Goal: Task Accomplishment & Management: Manage account settings

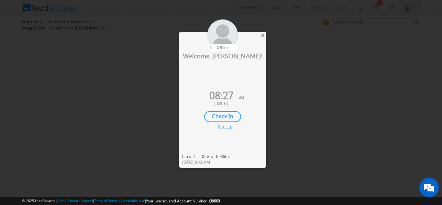
click at [263, 34] on div "×" at bounding box center [262, 35] width 7 height 7
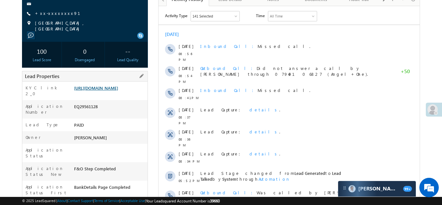
click at [116, 91] on link "https://angelbroking1-pk3em7sa.customui-test.leadsquared.com?leadId=3f22b3df-d2…" at bounding box center [96, 87] width 44 height 5
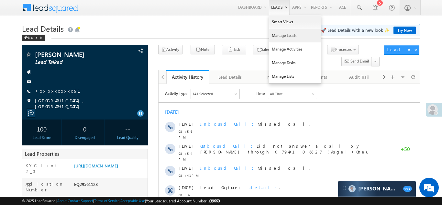
click at [281, 35] on link "Manage Leads" at bounding box center [295, 36] width 52 height 14
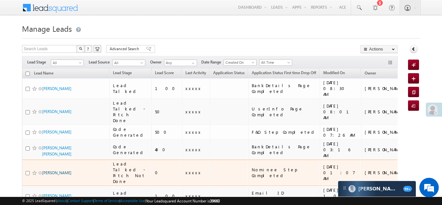
click at [61, 170] on link "[PERSON_NAME]" at bounding box center [56, 172] width 29 height 5
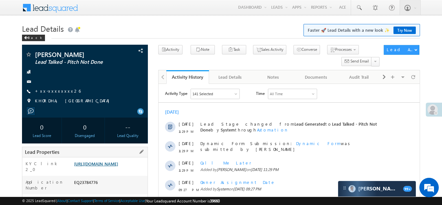
click at [105, 166] on link "[URL][DOMAIN_NAME]" at bounding box center [96, 163] width 44 height 5
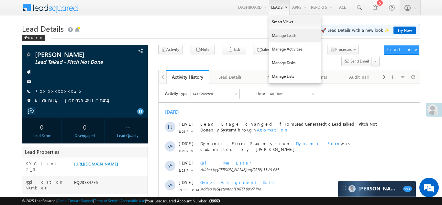
click at [283, 34] on link "Manage Leads" at bounding box center [295, 36] width 52 height 14
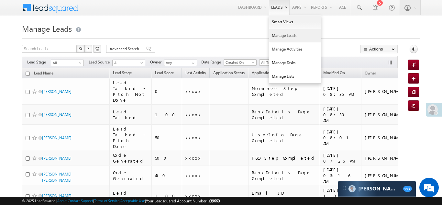
click at [278, 37] on link "Manage Leads" at bounding box center [295, 36] width 52 height 14
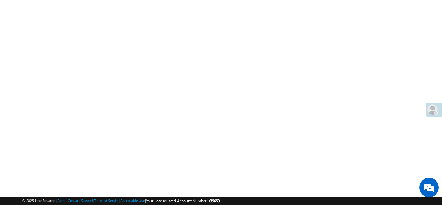
scroll to position [179, 0]
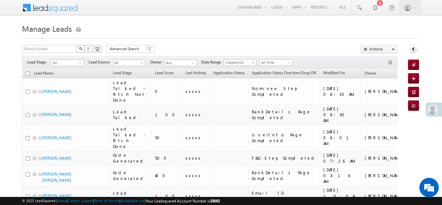
click at [433, 108] on span at bounding box center [432, 109] width 10 height 10
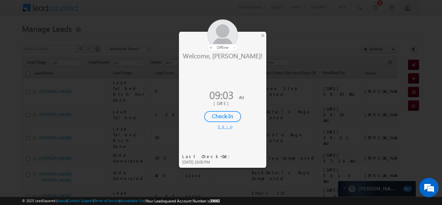
click at [215, 119] on div "Check-In" at bounding box center [222, 116] width 37 height 11
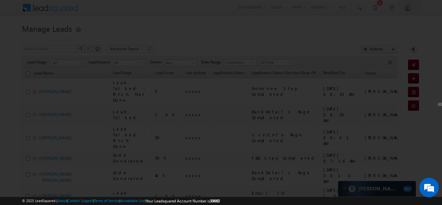
click at [58, 92] on div at bounding box center [221, 102] width 442 height 205
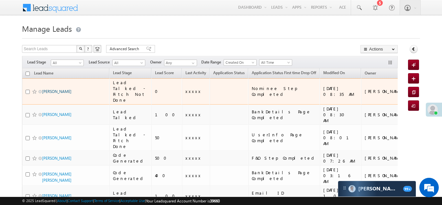
click at [66, 90] on link "[PERSON_NAME]" at bounding box center [56, 91] width 29 height 5
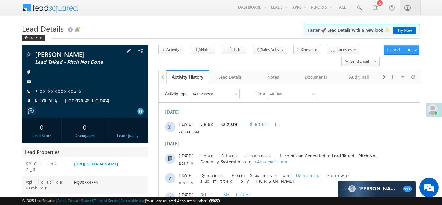
click at [53, 92] on link "+xx-xxxxxxxx26" at bounding box center [58, 90] width 46 height 5
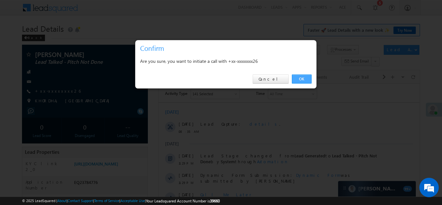
click at [303, 76] on link "OK" at bounding box center [302, 78] width 20 height 9
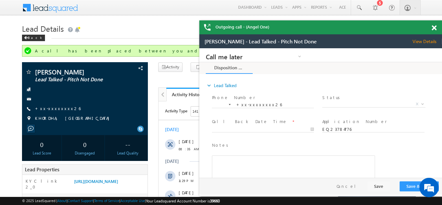
click at [434, 27] on span at bounding box center [433, 27] width 5 height 5
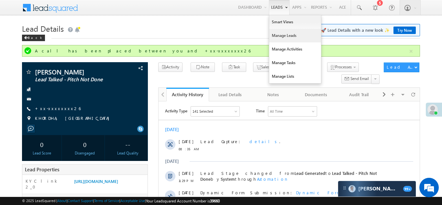
click at [275, 38] on link "Manage Leads" at bounding box center [295, 36] width 52 height 14
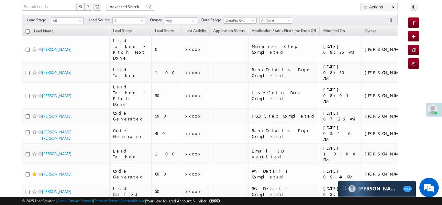
scroll to position [41, 0]
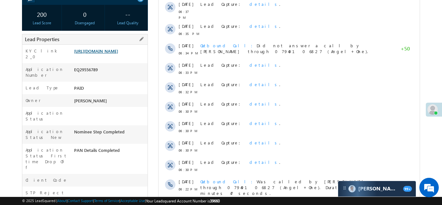
click at [112, 50] on link "https://angelbroking1-pk3em7sa.customui-test.leadsquared.com?leadId=232569f8-c2…" at bounding box center [96, 50] width 44 height 5
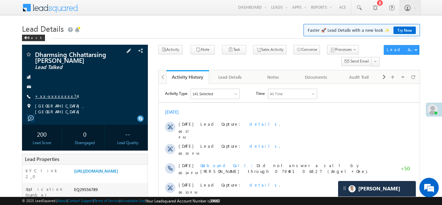
click at [52, 96] on link "+xx-xxxxxxxx74" at bounding box center [56, 95] width 42 height 5
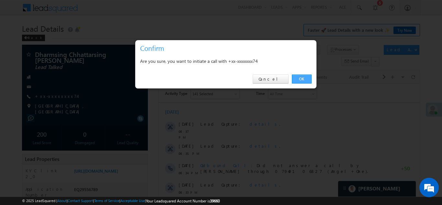
click at [300, 78] on link "OK" at bounding box center [302, 78] width 20 height 9
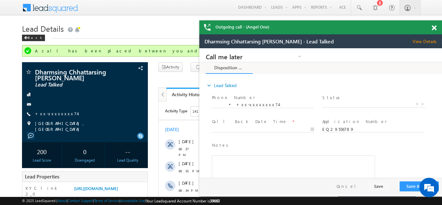
click at [433, 26] on span at bounding box center [433, 27] width 5 height 5
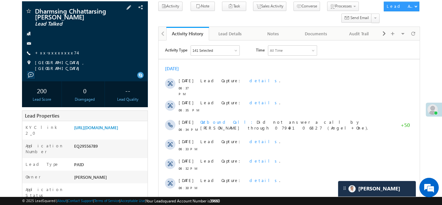
scroll to position [62, 0]
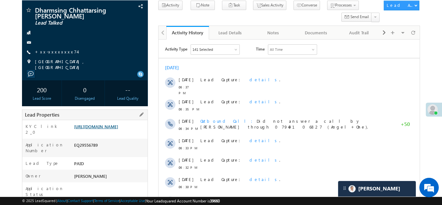
click at [106, 128] on link "[URL][DOMAIN_NAME]" at bounding box center [96, 126] width 44 height 5
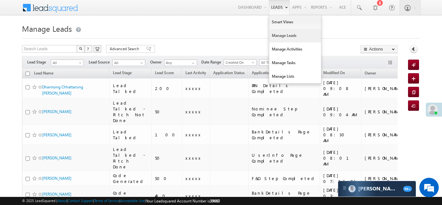
click at [282, 36] on link "Manage Leads" at bounding box center [295, 36] width 52 height 14
click at [278, 35] on link "Manage Leads" at bounding box center [295, 36] width 52 height 14
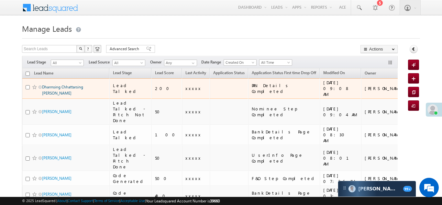
click at [53, 86] on link "Dharmsing Chhattarsing [PERSON_NAME]" at bounding box center [62, 89] width 41 height 11
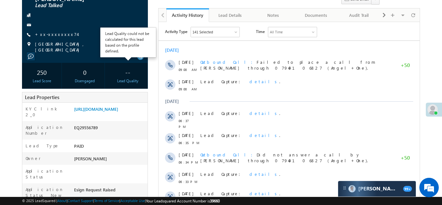
scroll to position [67, 0]
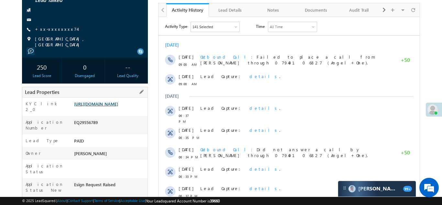
click at [105, 106] on link "[URL][DOMAIN_NAME]" at bounding box center [96, 103] width 44 height 5
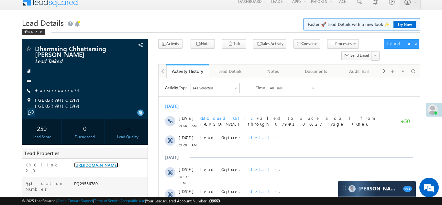
scroll to position [0, 0]
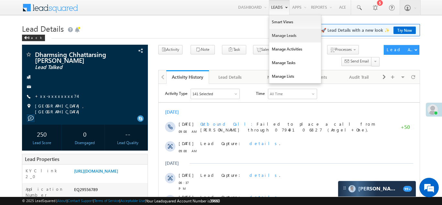
click at [278, 40] on link "Manage Leads" at bounding box center [295, 36] width 52 height 14
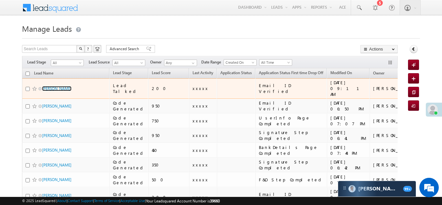
click at [49, 86] on link "[PERSON_NAME]" at bounding box center [56, 88] width 29 height 5
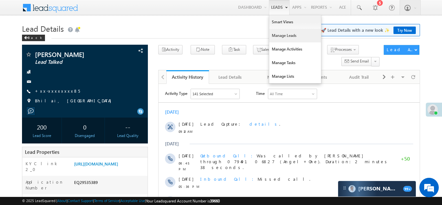
click at [275, 35] on link "Manage Leads" at bounding box center [295, 36] width 52 height 14
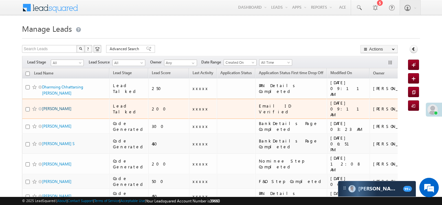
click at [51, 106] on link "[PERSON_NAME]" at bounding box center [56, 108] width 29 height 5
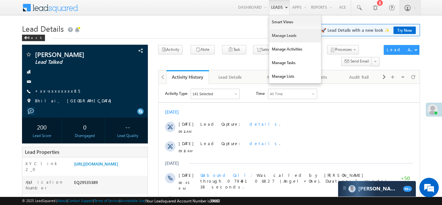
click at [269, 37] on link "Manage Leads" at bounding box center [295, 36] width 52 height 14
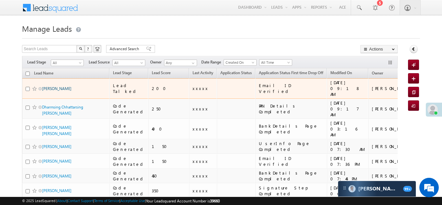
click at [49, 86] on link "[PERSON_NAME]" at bounding box center [56, 88] width 29 height 5
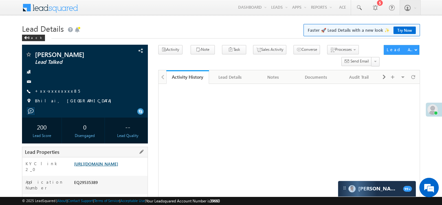
click at [106, 166] on link "[URL][DOMAIN_NAME]" at bounding box center [96, 163] width 44 height 5
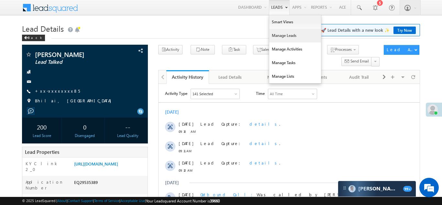
click at [274, 36] on link "Manage Leads" at bounding box center [295, 36] width 52 height 14
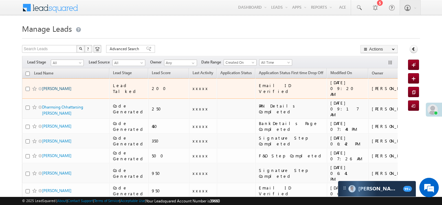
click at [49, 87] on link "[PERSON_NAME]" at bounding box center [56, 88] width 29 height 5
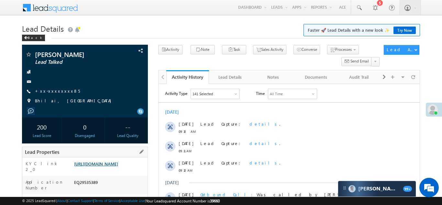
click at [111, 166] on link "https://angelbroking1-pk3em7sa.customui-test.leadsquared.com?leadId=db8c346e-bc…" at bounding box center [96, 163] width 44 height 5
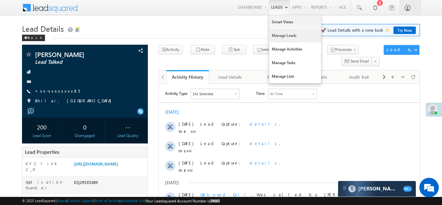
click at [274, 36] on link "Manage Leads" at bounding box center [295, 36] width 52 height 14
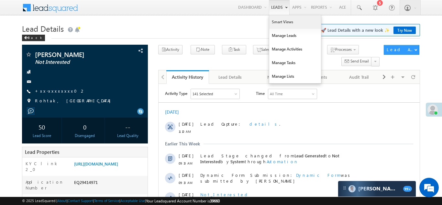
click at [269, 19] on link "Smart Views" at bounding box center [295, 22] width 52 height 14
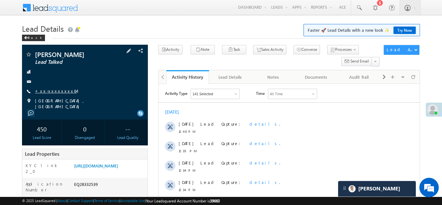
click at [55, 91] on link "+xx-xxxxxxxx64" at bounding box center [56, 90] width 42 height 5
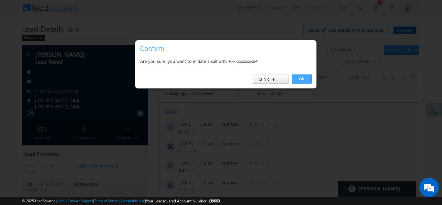
click at [300, 80] on link "OK" at bounding box center [302, 78] width 20 height 9
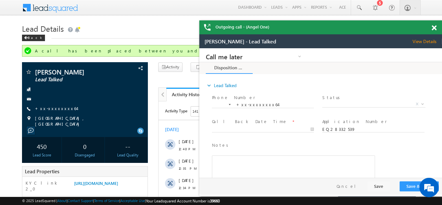
click at [435, 30] on span at bounding box center [433, 27] width 5 height 5
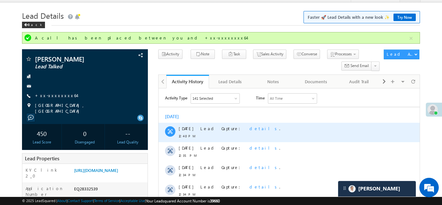
scroll to position [10, 0]
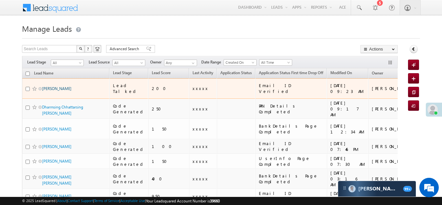
click at [47, 86] on link "[PERSON_NAME]" at bounding box center [56, 88] width 29 height 5
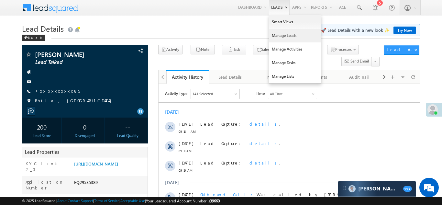
click at [273, 37] on link "Manage Leads" at bounding box center [295, 36] width 52 height 14
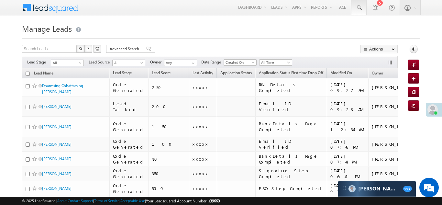
click at [360, 7] on span at bounding box center [358, 8] width 6 height 6
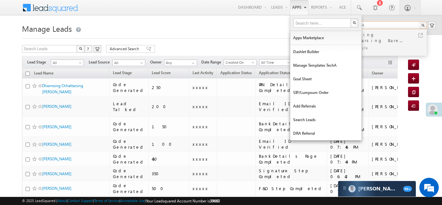
type input "9022828774"
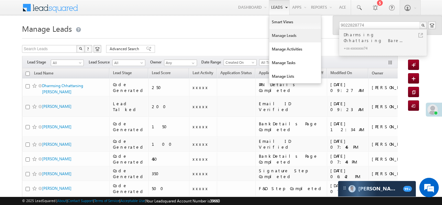
click at [280, 38] on link "Manage Leads" at bounding box center [295, 36] width 52 height 14
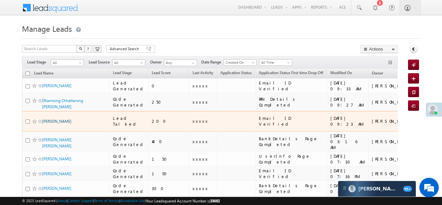
click at [50, 119] on link "Prem Singh" at bounding box center [56, 121] width 29 height 5
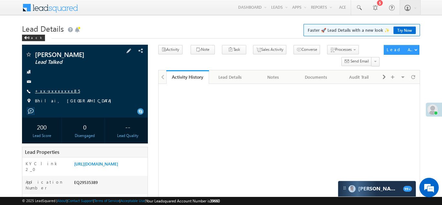
click at [52, 91] on link "+xx-xxxxxxxx85" at bounding box center [57, 90] width 45 height 5
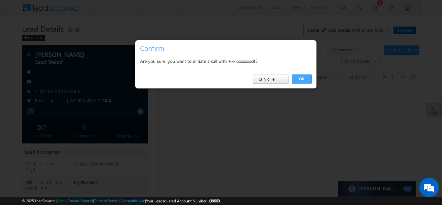
click at [303, 77] on link "OK" at bounding box center [302, 78] width 20 height 9
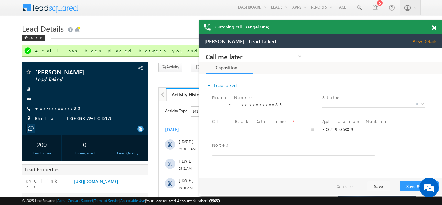
click at [435, 28] on span at bounding box center [433, 27] width 5 height 5
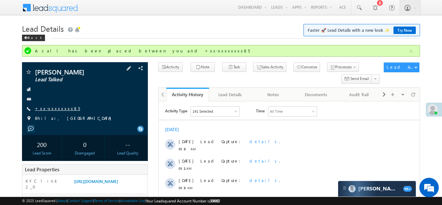
click at [54, 110] on link "+xx-xxxxxxxx85" at bounding box center [57, 107] width 45 height 5
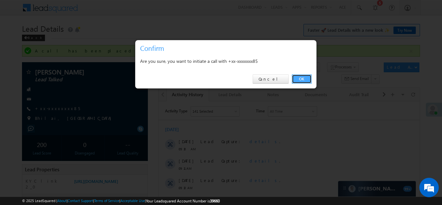
click at [302, 78] on link "OK" at bounding box center [302, 78] width 20 height 9
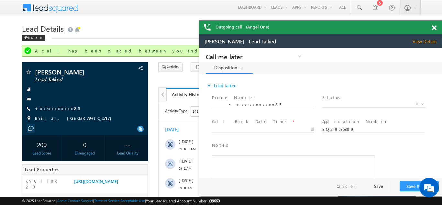
click at [436, 27] on span at bounding box center [433, 27] width 5 height 5
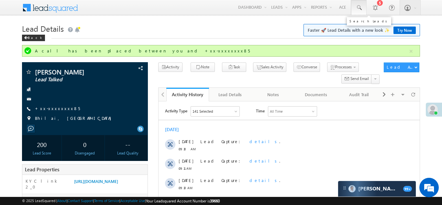
click at [358, 7] on span at bounding box center [358, 8] width 6 height 6
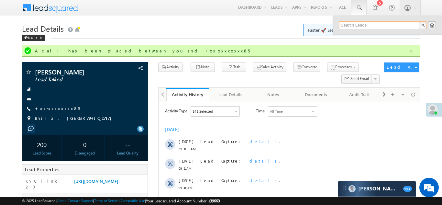
paste input "EQ18804839"
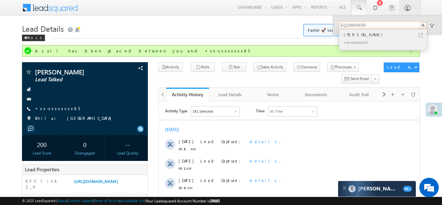
type input "EQ18804839"
click at [352, 38] on div "+xx-xxxxxxxx10" at bounding box center [385, 42] width 87 height 8
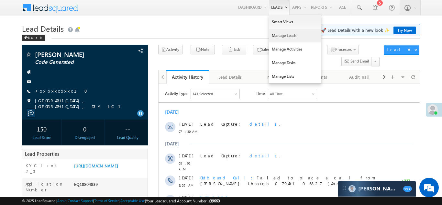
click at [276, 35] on link "Manage Leads" at bounding box center [295, 36] width 52 height 14
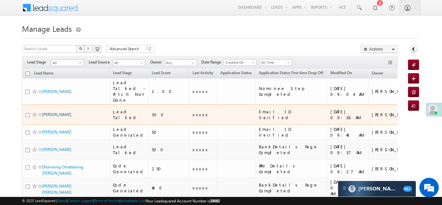
click at [54, 112] on link "[PERSON_NAME]" at bounding box center [56, 114] width 29 height 5
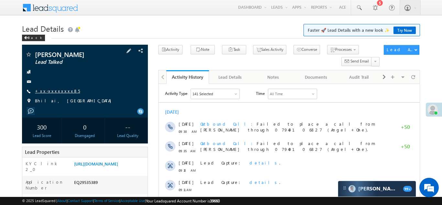
click at [52, 91] on link "+xx-xxxxxxxx85" at bounding box center [57, 90] width 45 height 5
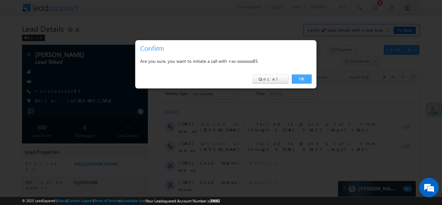
click at [300, 78] on link "OK" at bounding box center [302, 78] width 20 height 9
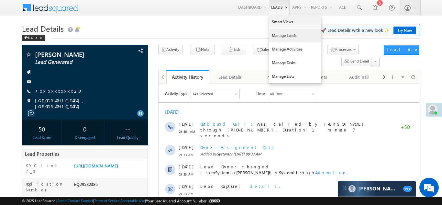
click at [277, 37] on link "Manage Leads" at bounding box center [295, 36] width 52 height 14
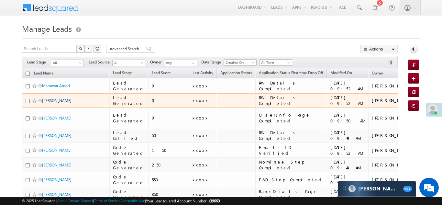
click at [58, 102] on link "Monu kumar" at bounding box center [56, 100] width 29 height 5
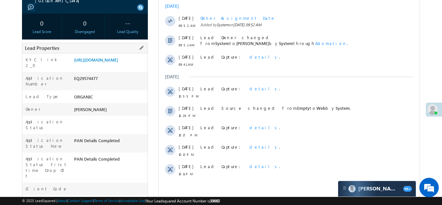
scroll to position [44, 0]
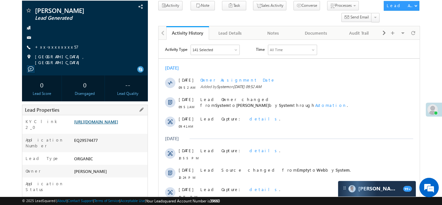
click at [102, 123] on link "https://angelbroking1-pk3em7sa.customui-test.leadsquared.com?leadId=342f794a-16…" at bounding box center [96, 121] width 44 height 5
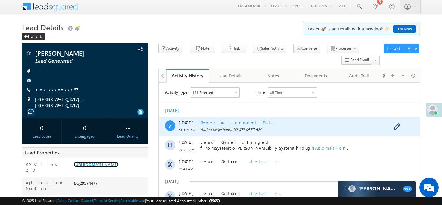
scroll to position [0, 0]
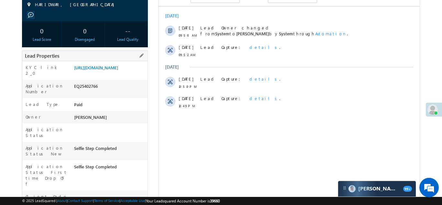
scroll to position [96, 0]
click at [111, 70] on link "https://angelbroking1-pk3em7sa.customui-test.leadsquared.com?leadId=81b0e823-6a…" at bounding box center [96, 66] width 44 height 5
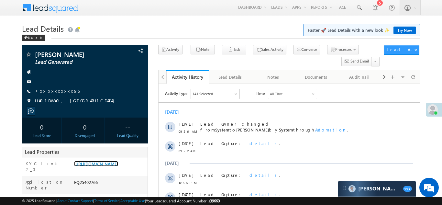
scroll to position [0, 0]
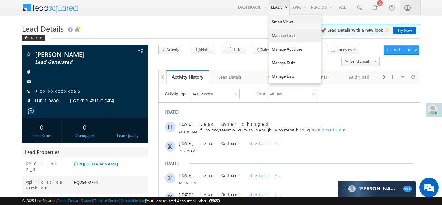
click at [278, 38] on link "Manage Leads" at bounding box center [295, 36] width 52 height 14
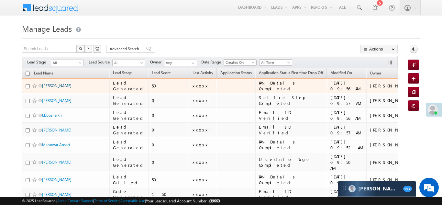
click at [48, 85] on link "Monu kumar" at bounding box center [56, 85] width 29 height 5
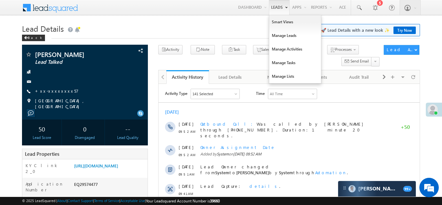
click at [277, 7] on link "Leads" at bounding box center [279, 7] width 21 height 15
click at [279, 37] on link "Manage Leads" at bounding box center [295, 36] width 52 height 14
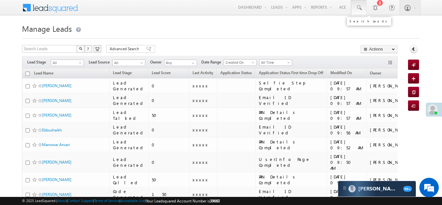
click at [358, 6] on span at bounding box center [358, 8] width 6 height 6
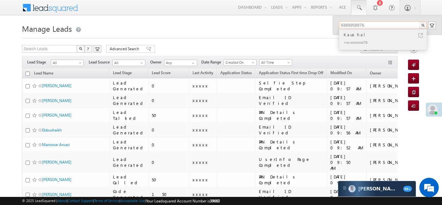
type input "9389958976"
click at [348, 35] on div "Kaushal" at bounding box center [385, 34] width 87 height 7
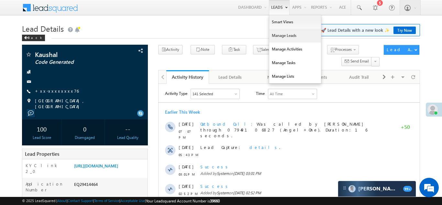
click at [279, 37] on link "Manage Leads" at bounding box center [295, 36] width 52 height 14
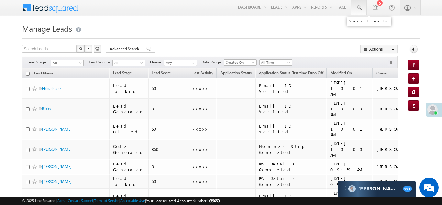
click at [360, 5] on span at bounding box center [358, 8] width 6 height 6
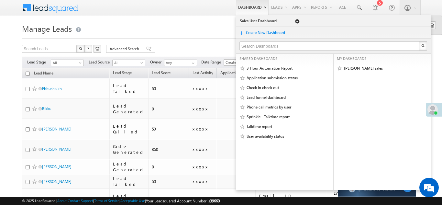
type input "9909718284"
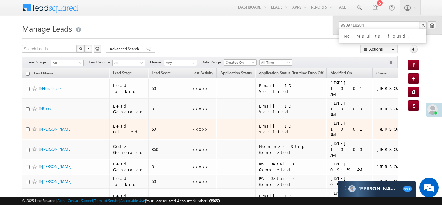
drag, startPoint x: 132, startPoint y: 116, endPoint x: 262, endPoint y: 220, distance: 166.2
click at [134, 119] on td "Lead Called" at bounding box center [128, 129] width 39 height 20
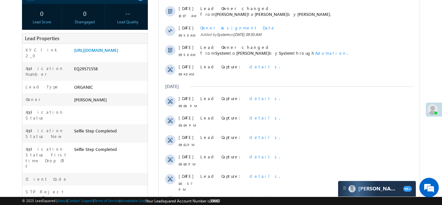
scroll to position [120, 0]
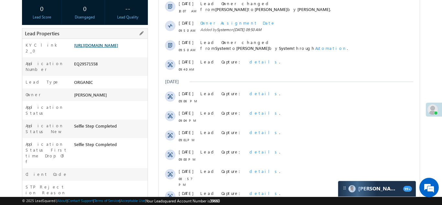
click at [108, 48] on link "https://angelbroking1-pk3em7sa.customui-test.leadsquared.com?leadId=11d4b1fc-a1…" at bounding box center [96, 44] width 44 height 5
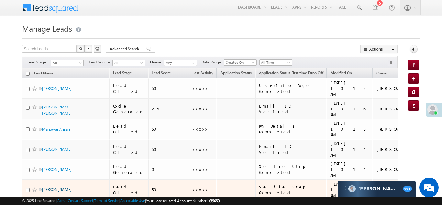
click at [54, 187] on link "[PERSON_NAME]" at bounding box center [56, 189] width 29 height 5
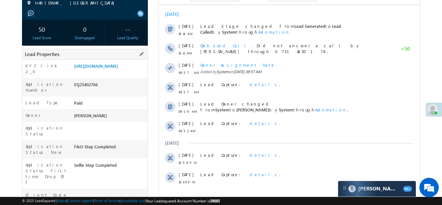
scroll to position [98, 0]
click at [105, 69] on link "https://angelbroking1-pk3em7sa.customui-test.leadsquared.com?leadId=81b0e823-6a…" at bounding box center [96, 65] width 44 height 5
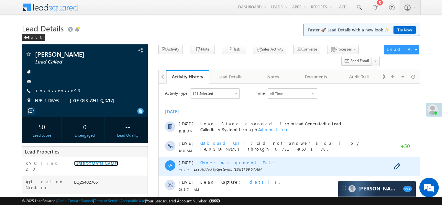
scroll to position [0, 0]
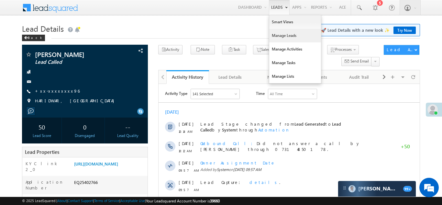
click at [275, 33] on link "Manage Leads" at bounding box center [295, 36] width 52 height 14
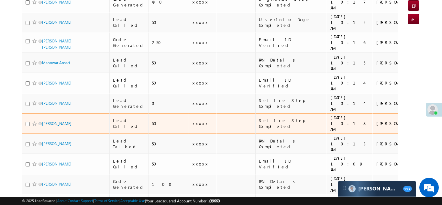
scroll to position [87, 0]
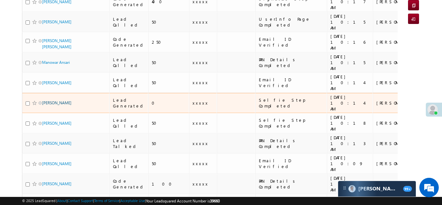
click at [55, 100] on link "[PERSON_NAME]" at bounding box center [56, 102] width 29 height 5
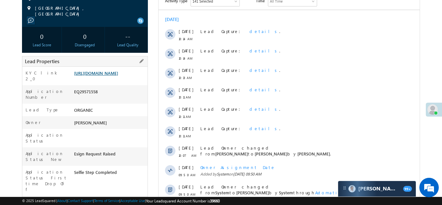
click at [104, 73] on link "https://angelbroking1-pk3em7sa.customui-test.leadsquared.com?leadId=11d4b1fc-a1…" at bounding box center [96, 72] width 44 height 5
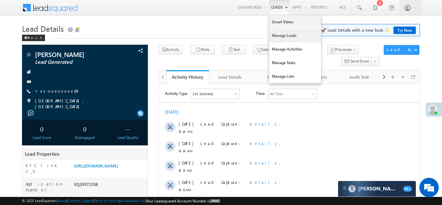
click at [281, 37] on link "Manage Leads" at bounding box center [295, 36] width 52 height 14
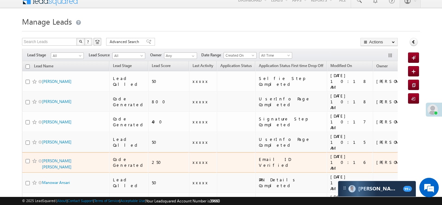
scroll to position [40, 0]
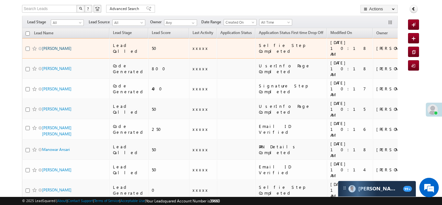
click at [49, 46] on link "[PERSON_NAME]" at bounding box center [56, 48] width 29 height 5
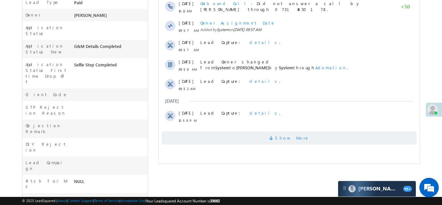
scroll to position [223, 0]
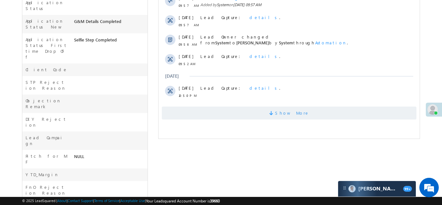
click at [245, 114] on span "Show More" at bounding box center [288, 112] width 255 height 13
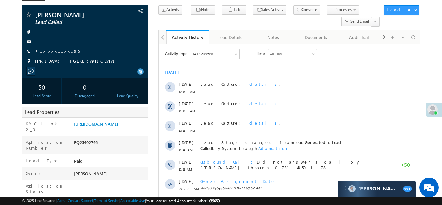
scroll to position [0, 0]
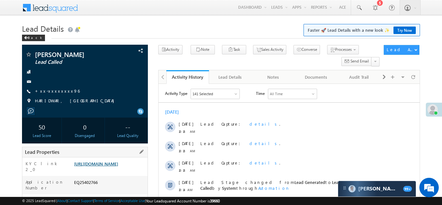
click at [103, 166] on link "https://angelbroking1-pk3em7sa.customui-test.leadsquared.com?leadId=81b0e823-6a…" at bounding box center [96, 163] width 44 height 5
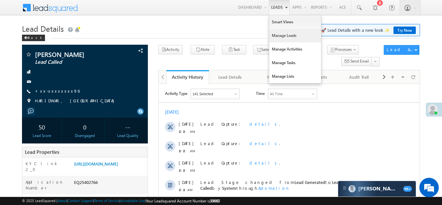
click at [274, 37] on link "Manage Leads" at bounding box center [295, 36] width 52 height 14
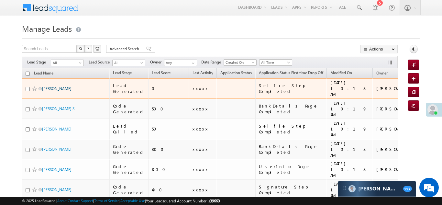
click at [54, 86] on link "[PERSON_NAME]" at bounding box center [56, 88] width 29 height 5
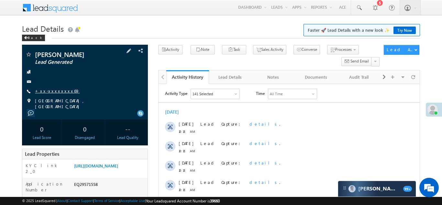
click at [53, 93] on link "+xx-xxxxxxxx69" at bounding box center [57, 90] width 45 height 5
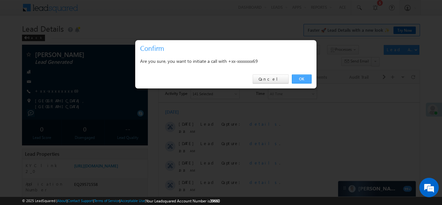
click at [302, 79] on link "OK" at bounding box center [302, 78] width 20 height 9
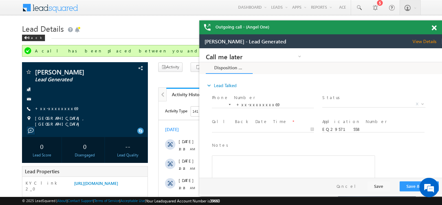
click at [435, 29] on span at bounding box center [433, 27] width 5 height 5
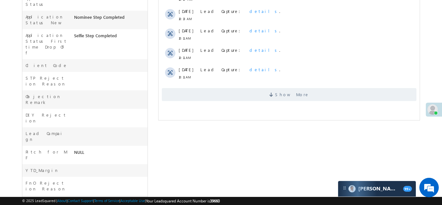
scroll to position [254, 0]
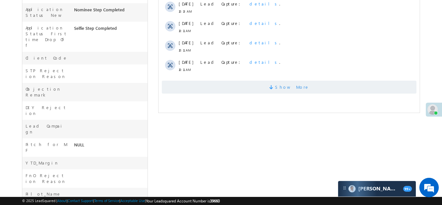
click at [245, 88] on span "Show More" at bounding box center [288, 87] width 255 height 13
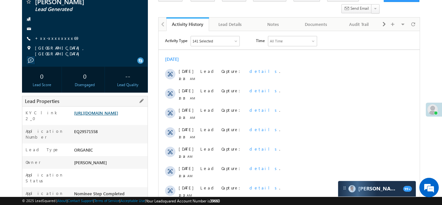
scroll to position [67, 0]
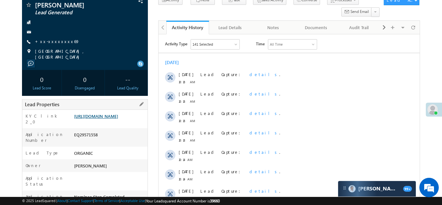
click at [112, 119] on link "[URL][DOMAIN_NAME]" at bounding box center [96, 115] width 44 height 5
click at [103, 116] on link "https://angelbroking1-pk3em7sa.customui-test.leadsquared.com?leadId=11d4b1fc-a1…" at bounding box center [96, 115] width 44 height 5
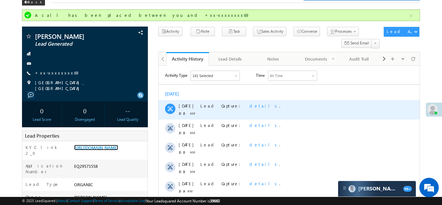
scroll to position [0, 0]
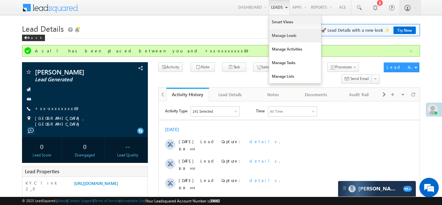
click at [275, 34] on link "Manage Leads" at bounding box center [295, 36] width 52 height 14
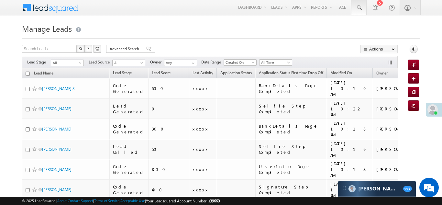
click at [357, 8] on span at bounding box center [358, 8] width 6 height 6
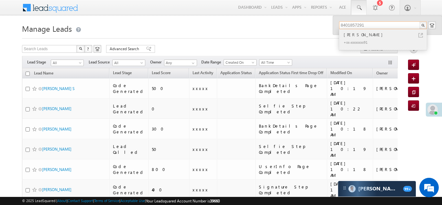
type input "8401857291"
click at [355, 37] on div "[PERSON_NAME]" at bounding box center [385, 34] width 87 height 7
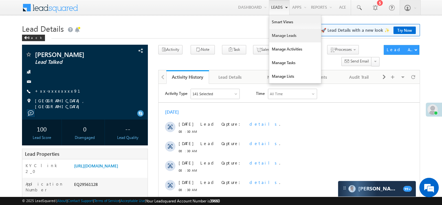
click at [279, 36] on link "Manage Leads" at bounding box center [295, 36] width 52 height 14
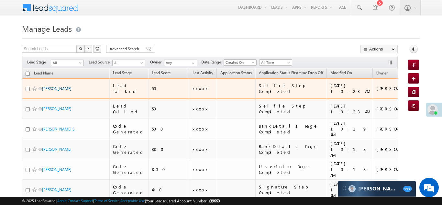
click at [53, 87] on link "[PERSON_NAME]" at bounding box center [56, 88] width 29 height 5
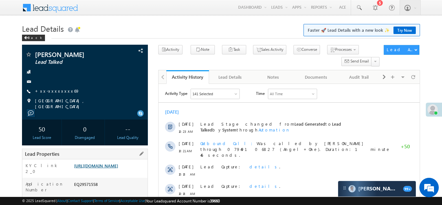
click at [111, 168] on link "https://angelbroking1-pk3em7sa.customui-test.leadsquared.com?leadId=11d4b1fc-a1…" at bounding box center [96, 165] width 44 height 5
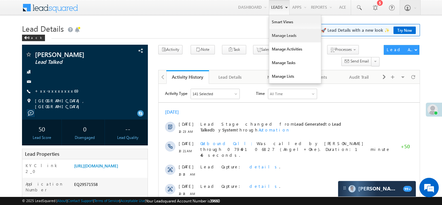
click at [280, 36] on link "Manage Leads" at bounding box center [295, 36] width 52 height 14
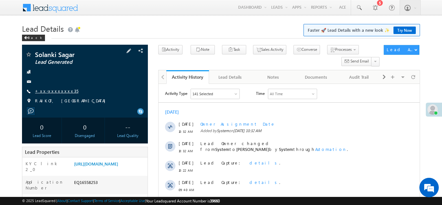
click at [55, 92] on link "+xx-xxxxxxxx35" at bounding box center [56, 90] width 43 height 5
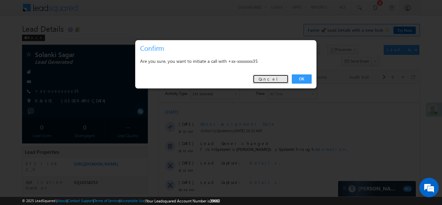
click at [272, 77] on link "Cancel" at bounding box center [271, 78] width 36 height 9
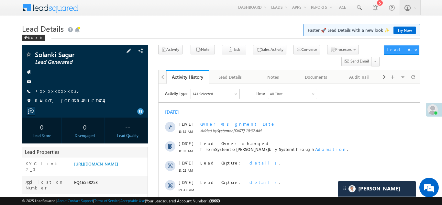
click at [52, 90] on link "+xx-xxxxxxxx35" at bounding box center [56, 90] width 43 height 5
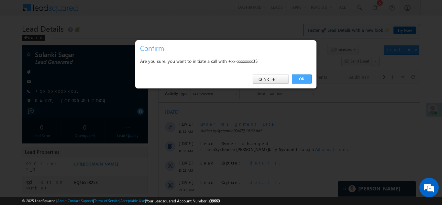
click at [299, 77] on link "OK" at bounding box center [302, 78] width 20 height 9
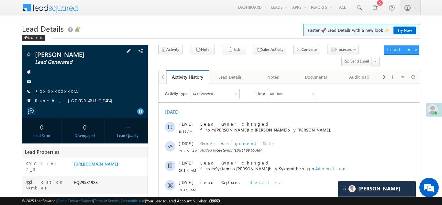
click at [50, 92] on link "+xx-xxxxxxxx55" at bounding box center [56, 90] width 43 height 5
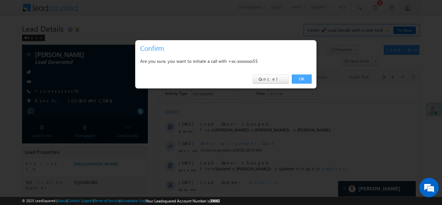
click at [302, 78] on link "OK" at bounding box center [302, 78] width 20 height 9
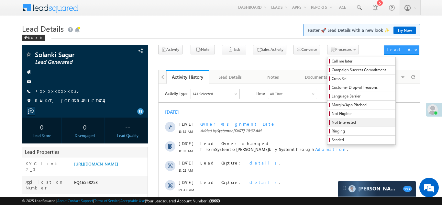
click at [331, 121] on span "Not Interested" at bounding box center [361, 122] width 61 height 6
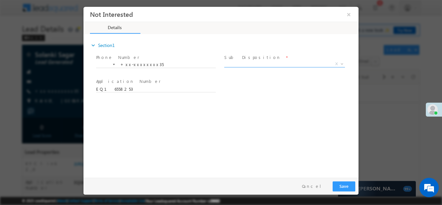
click at [264, 65] on span "X" at bounding box center [284, 63] width 121 height 6
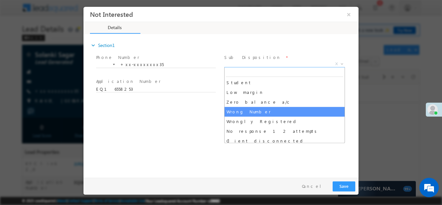
scroll to position [30, 0]
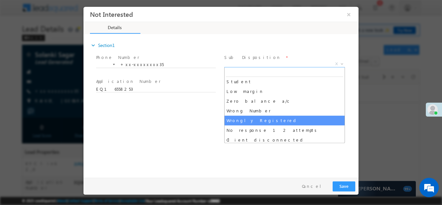
select select "Wrongly Registered"
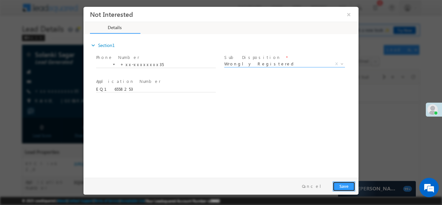
click at [342, 186] on button "Save" at bounding box center [343, 186] width 23 height 10
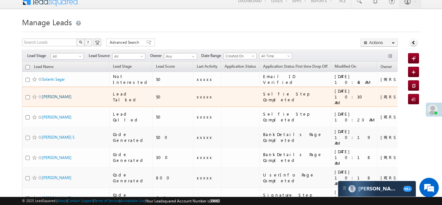
click at [56, 96] on link "[PERSON_NAME]" at bounding box center [56, 96] width 29 height 5
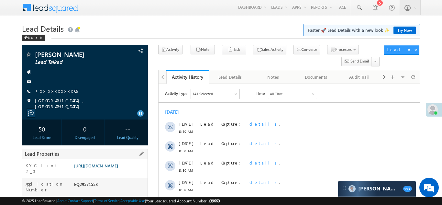
click at [108, 165] on link "[URL][DOMAIN_NAME]" at bounding box center [96, 165] width 44 height 5
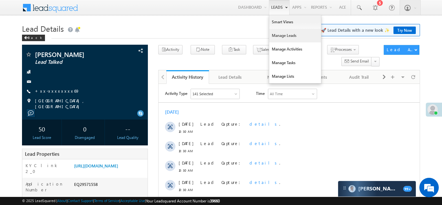
click at [276, 36] on link "Manage Leads" at bounding box center [295, 36] width 52 height 14
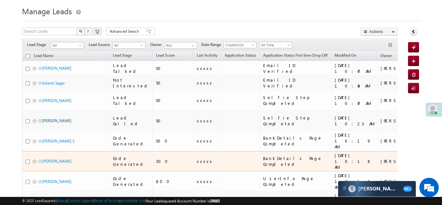
scroll to position [21, 0]
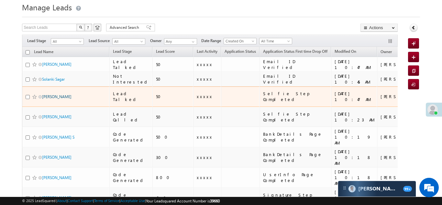
click at [52, 94] on link "Satyendra Sahu" at bounding box center [56, 96] width 29 height 5
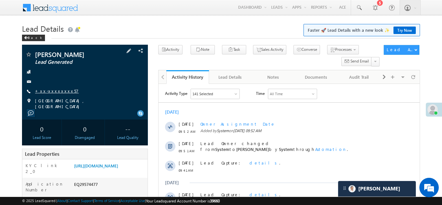
click at [51, 91] on link "+xx-xxxxxxxx57" at bounding box center [57, 90] width 44 height 5
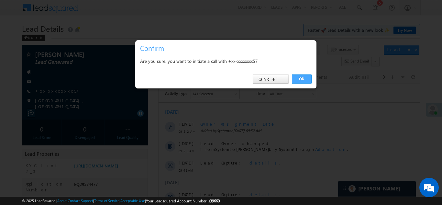
click at [301, 77] on link "OK" at bounding box center [302, 78] width 20 height 9
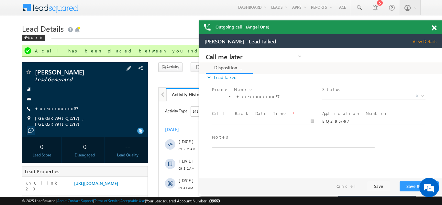
scroll to position [10, 0]
click at [56, 108] on link "+xx-xxxxxxxx57" at bounding box center [57, 107] width 44 height 5
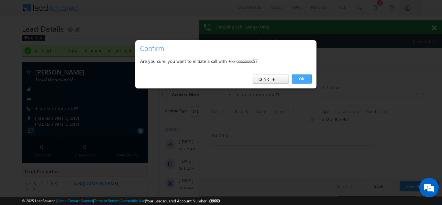
click at [301, 77] on link "OK" at bounding box center [302, 78] width 20 height 9
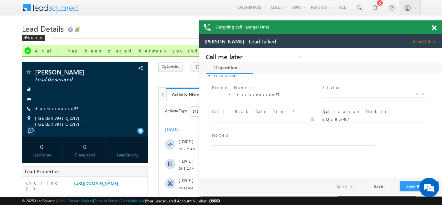
click at [433, 27] on span at bounding box center [433, 27] width 5 height 5
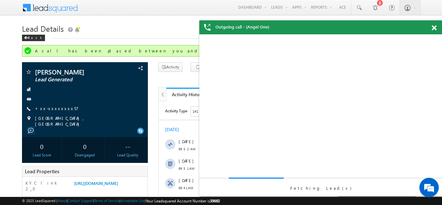
scroll to position [0, 0]
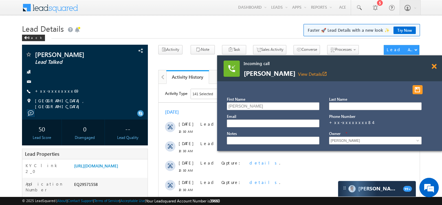
click at [434, 68] on span at bounding box center [433, 66] width 5 height 5
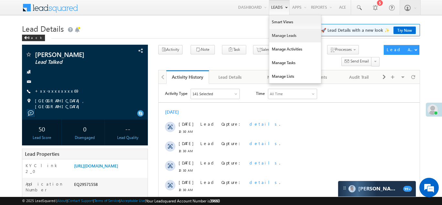
click at [285, 34] on link "Manage Leads" at bounding box center [295, 36] width 52 height 14
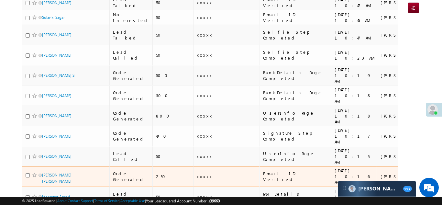
scroll to position [102, 0]
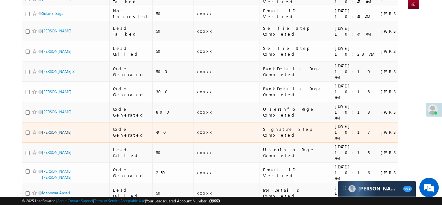
click at [50, 130] on link "[PERSON_NAME]" at bounding box center [56, 132] width 29 height 5
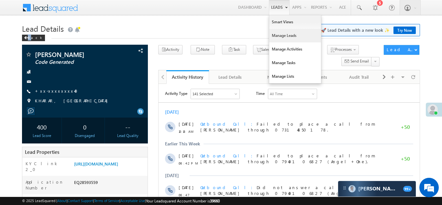
click at [280, 36] on link "Manage Leads" at bounding box center [295, 36] width 52 height 14
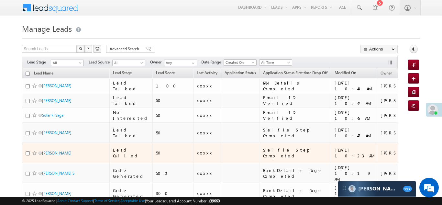
click at [48, 150] on link "[PERSON_NAME]" at bounding box center [56, 152] width 29 height 5
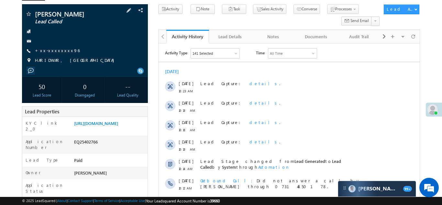
scroll to position [111, 0]
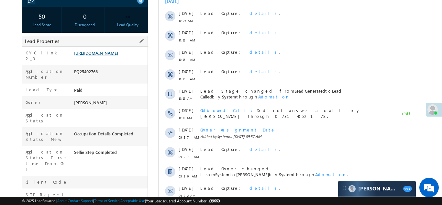
click at [104, 55] on link "[URL][DOMAIN_NAME]" at bounding box center [96, 52] width 44 height 5
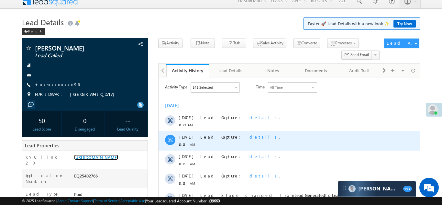
scroll to position [0, 0]
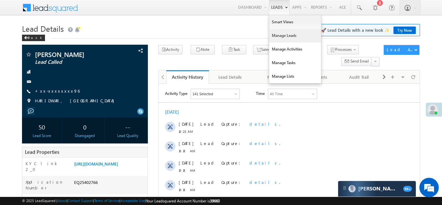
click at [276, 36] on link "Manage Leads" at bounding box center [295, 36] width 52 height 14
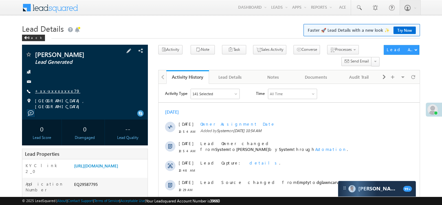
click at [52, 92] on link "+xx-xxxxxxxx79" at bounding box center [57, 90] width 45 height 5
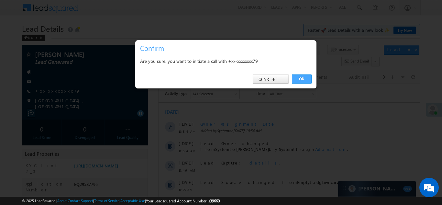
click at [303, 79] on link "OK" at bounding box center [302, 78] width 20 height 9
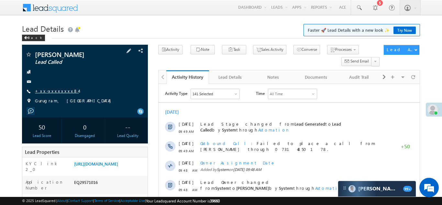
click at [53, 90] on link "+xx-xxxxxxxx84" at bounding box center [57, 90] width 44 height 5
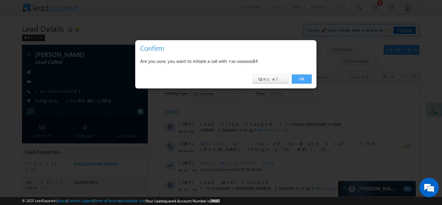
click at [299, 79] on link "OK" at bounding box center [302, 78] width 20 height 9
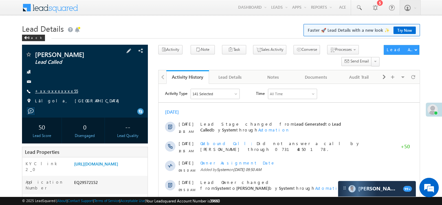
click at [49, 91] on link "+xx-xxxxxxxx55" at bounding box center [56, 90] width 43 height 5
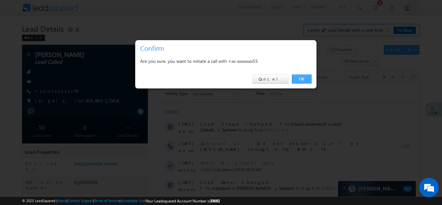
click at [299, 78] on link "OK" at bounding box center [302, 78] width 20 height 9
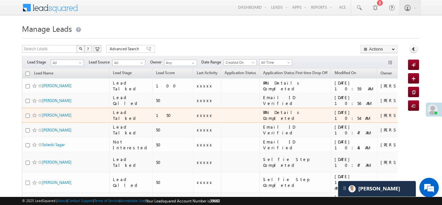
click at [197, 117] on div "xxxxx" at bounding box center [207, 115] width 21 height 6
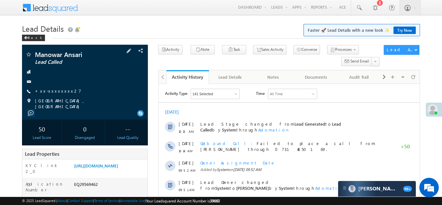
click at [56, 94] on span "+xx-xxxxxxxx27" at bounding box center [58, 91] width 46 height 6
click at [51, 91] on link "+xx-xxxxxxxx27" at bounding box center [58, 90] width 46 height 5
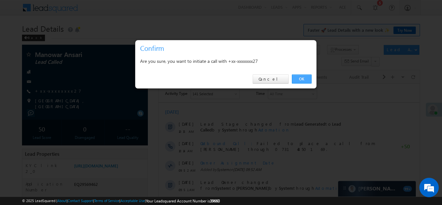
click at [300, 78] on link "OK" at bounding box center [302, 78] width 20 height 9
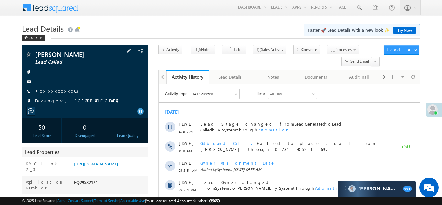
click at [47, 88] on link "+xx-xxxxxxxx63" at bounding box center [56, 90] width 43 height 5
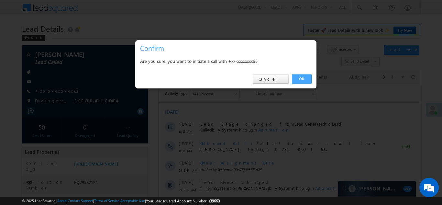
click at [304, 77] on link "OK" at bounding box center [302, 78] width 20 height 9
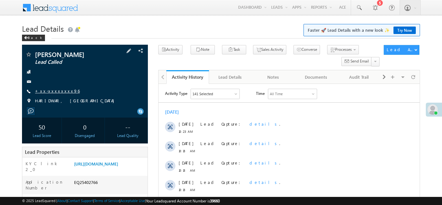
click at [56, 89] on link "+xx-xxxxxxxx96" at bounding box center [57, 90] width 45 height 5
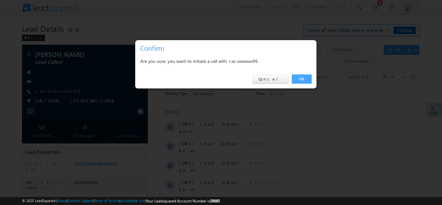
click at [299, 78] on link "OK" at bounding box center [302, 78] width 20 height 9
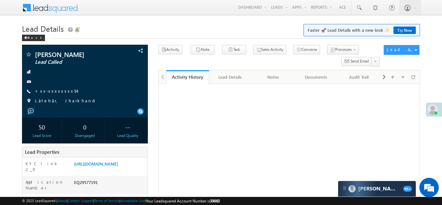
click at [46, 88] on link "+xx-xxxxxxxx54" at bounding box center [56, 90] width 42 height 5
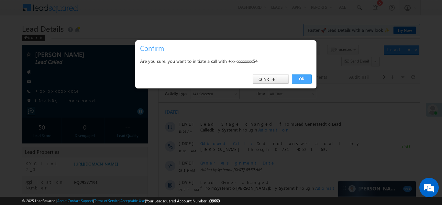
click at [301, 80] on link "OK" at bounding box center [302, 78] width 20 height 9
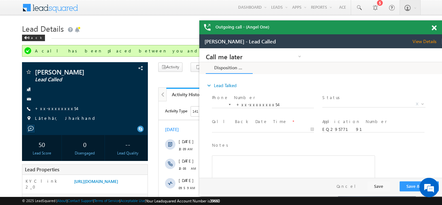
click at [434, 27] on span at bounding box center [433, 27] width 5 height 5
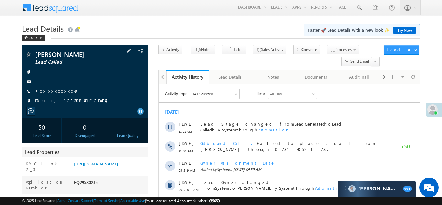
click at [52, 90] on link "+xx-xxxxxxxx40" at bounding box center [58, 90] width 47 height 5
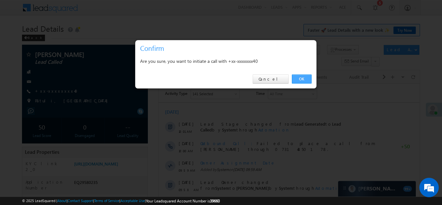
click at [301, 79] on link "OK" at bounding box center [302, 78] width 20 height 9
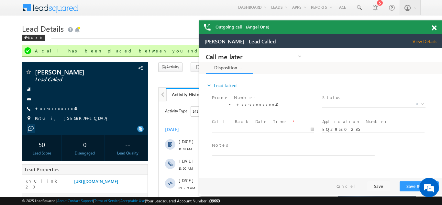
click at [433, 28] on div "Outgoing call - (Angel One)" at bounding box center [320, 27] width 243 height 14
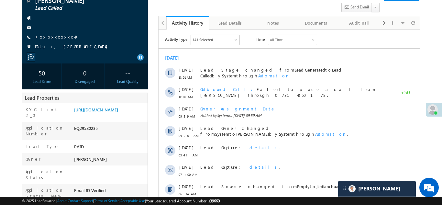
scroll to position [73, 0]
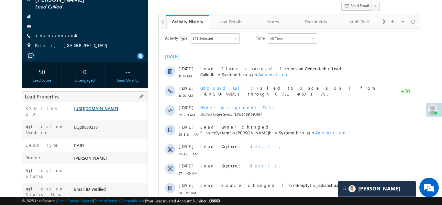
click at [106, 110] on link "https://angelbroking1-pk3em7sa.customui-test.leadsquared.com?leadId=d34521b9-0d…" at bounding box center [96, 107] width 44 height 5
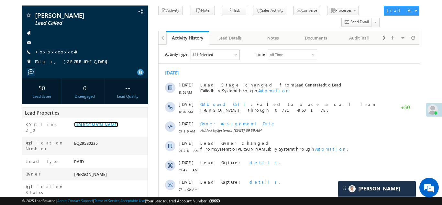
scroll to position [0, 0]
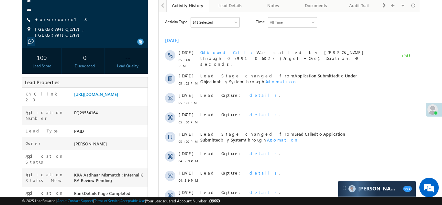
scroll to position [74, 0]
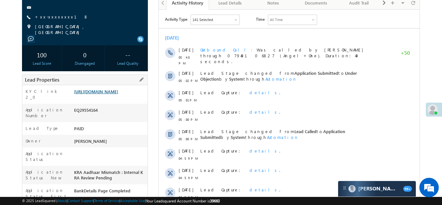
click at [108, 94] on link "https://angelbroking1-pk3em7sa.customui-test.leadsquared.com?leadId=960634f8-c2…" at bounding box center [96, 91] width 44 height 5
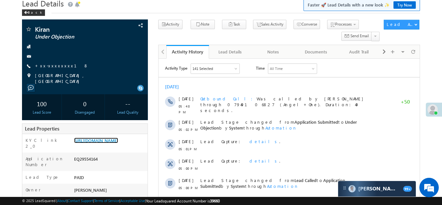
scroll to position [26, 0]
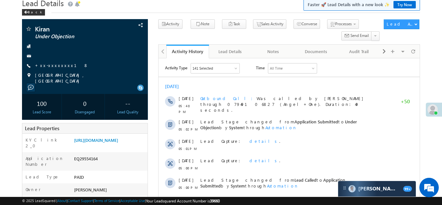
click at [92, 53] on div at bounding box center [84, 56] width 119 height 6
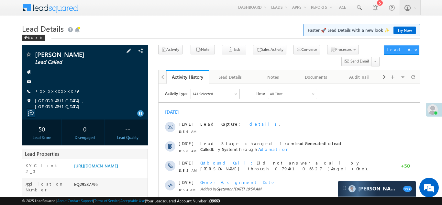
click at [55, 87] on div "YAMIN MAKRANI Lead Called +xx-xxxxxxxx79" at bounding box center [84, 80] width 119 height 58
click at [59, 91] on link "+xx-xxxxxxxx79" at bounding box center [57, 90] width 45 height 5
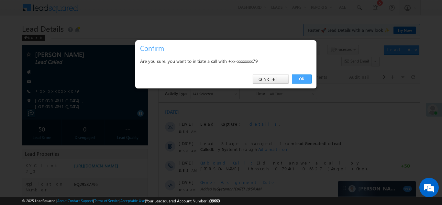
click at [298, 78] on link "OK" at bounding box center [302, 78] width 20 height 9
click at [300, 81] on link "OK" at bounding box center [302, 78] width 20 height 9
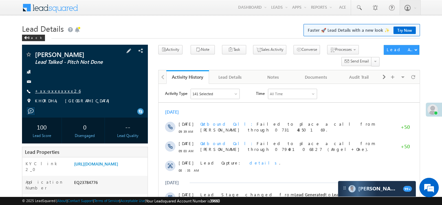
click at [55, 90] on link "+xx-xxxxxxxx26" at bounding box center [58, 90] width 46 height 5
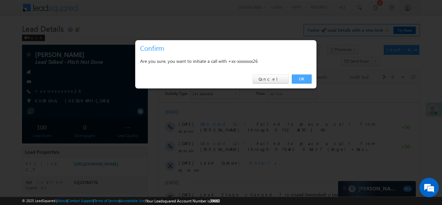
click at [300, 78] on link "OK" at bounding box center [302, 78] width 20 height 9
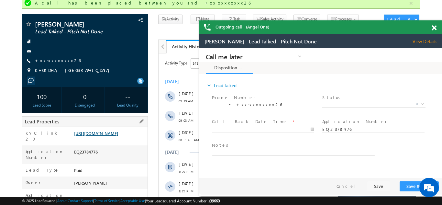
scroll to position [51, 0]
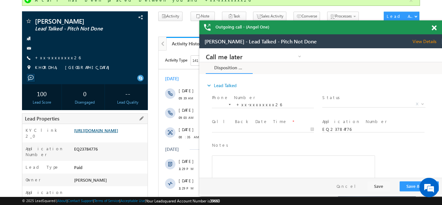
click at [107, 133] on link "https://angelbroking1-pk3em7sa.customui-test.leadsquared.com?leadId=61bde61d-5c…" at bounding box center [96, 129] width 44 height 5
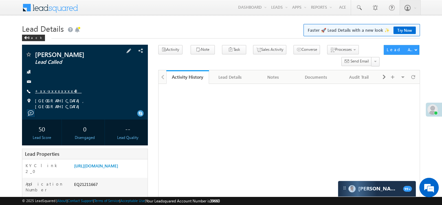
click at [55, 92] on link "+xx-xxxxxxxx40" at bounding box center [58, 90] width 47 height 5
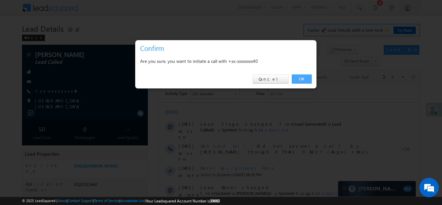
click at [301, 79] on link "OK" at bounding box center [302, 78] width 20 height 9
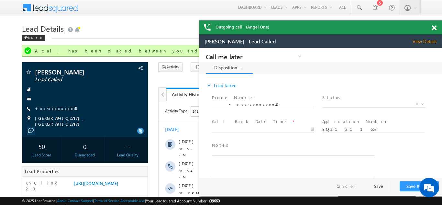
click at [433, 28] on div "Outgoing call - (Angel One)" at bounding box center [320, 27] width 243 height 14
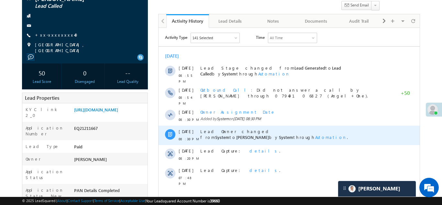
scroll to position [103, 0]
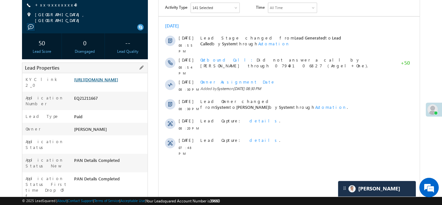
click at [107, 81] on link "https://angelbroking1-pk3em7sa.customui-test.leadsquared.com?leadId=0b4d353e-e5…" at bounding box center [96, 79] width 44 height 5
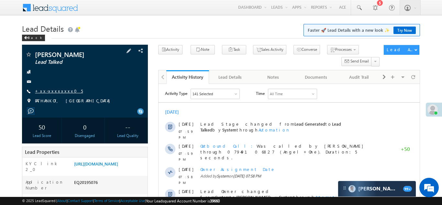
click at [53, 93] on link "+xx-xxxxxxxx05" at bounding box center [59, 90] width 48 height 5
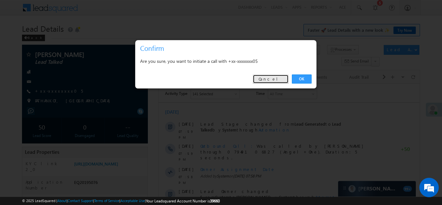
click at [276, 76] on link "Cancel" at bounding box center [271, 78] width 36 height 9
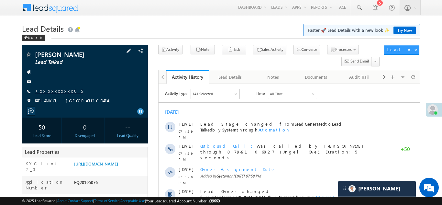
click at [53, 89] on link "+xx-xxxxxxxx05" at bounding box center [59, 90] width 48 height 5
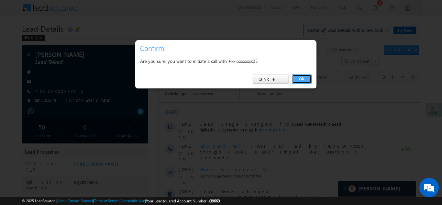
click at [300, 77] on link "OK" at bounding box center [302, 78] width 20 height 9
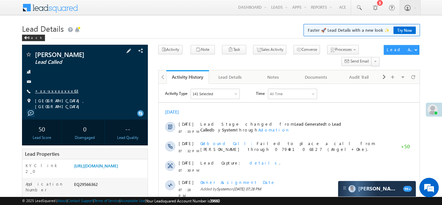
click at [44, 92] on link "+xx-xxxxxxxx63" at bounding box center [56, 90] width 43 height 5
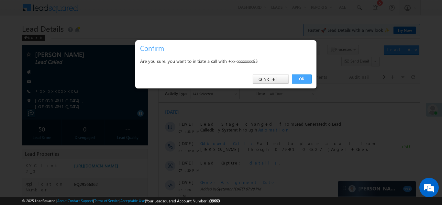
drag, startPoint x: 303, startPoint y: 78, endPoint x: 110, endPoint y: 4, distance: 206.4
click at [303, 78] on link "OK" at bounding box center [302, 78] width 20 height 9
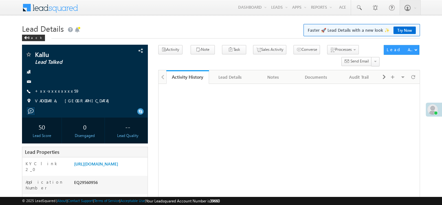
click at [52, 91] on link "+xx-xxxxxxxx59" at bounding box center [57, 90] width 45 height 5
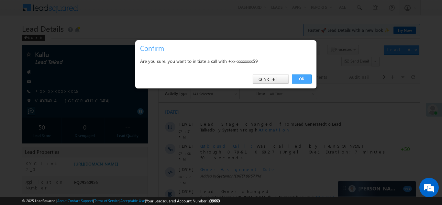
click at [303, 78] on link "OK" at bounding box center [302, 78] width 20 height 9
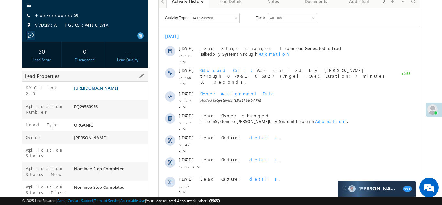
scroll to position [111, 0]
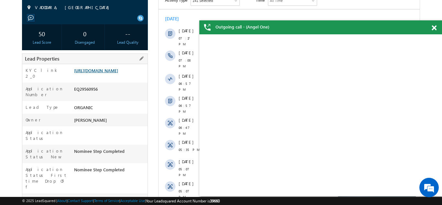
click at [105, 73] on link "https://angelbroking1-pk3em7sa.customui-test.leadsquared.com?leadId=2e94dcb1-9e…" at bounding box center [96, 70] width 44 height 5
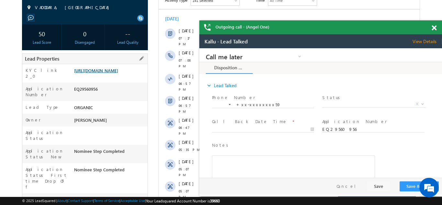
scroll to position [0, 0]
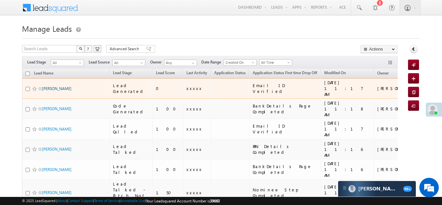
click at [56, 86] on link "[PERSON_NAME]" at bounding box center [56, 88] width 29 height 5
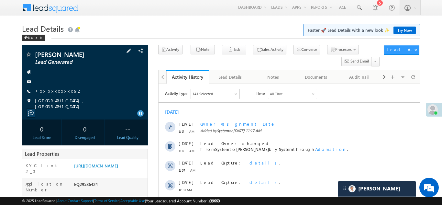
click at [53, 91] on link "+xx-xxxxxxxx92" at bounding box center [58, 90] width 47 height 5
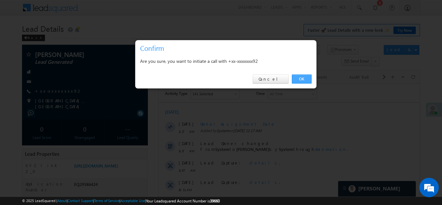
click at [299, 78] on link "OK" at bounding box center [302, 78] width 20 height 9
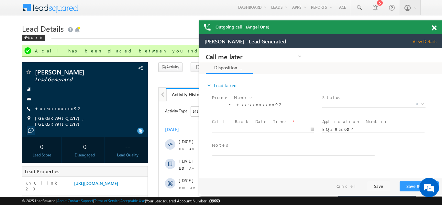
click at [434, 27] on span at bounding box center [433, 27] width 5 height 5
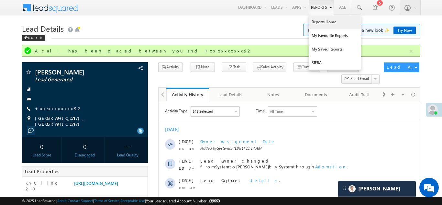
click at [318, 25] on link "Reports Home" at bounding box center [335, 22] width 52 height 14
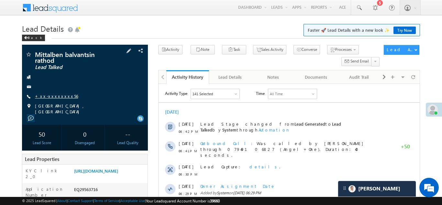
click at [53, 97] on link "+xx-xxxxxxxx56" at bounding box center [56, 95] width 43 height 5
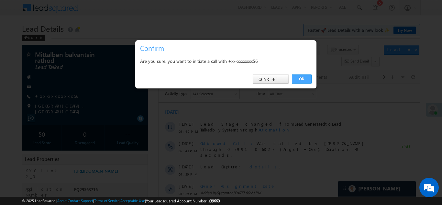
click at [302, 78] on link "OK" at bounding box center [302, 78] width 20 height 9
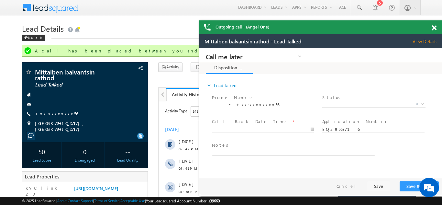
click at [432, 27] on span at bounding box center [433, 27] width 5 height 5
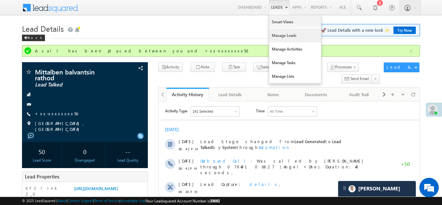
click at [282, 36] on link "Manage Leads" at bounding box center [295, 36] width 52 height 14
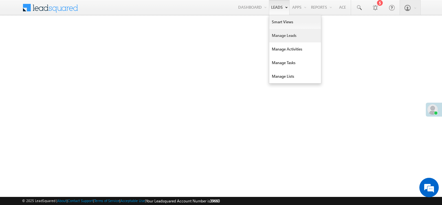
click at [278, 36] on link "Manage Leads" at bounding box center [295, 36] width 52 height 14
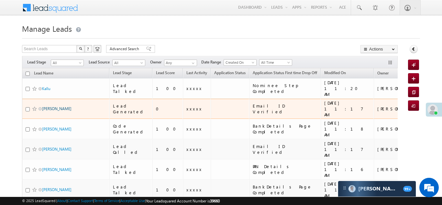
click at [55, 106] on link "[PERSON_NAME]" at bounding box center [56, 108] width 29 height 5
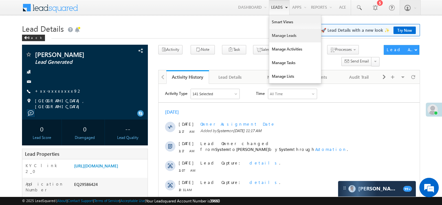
click at [280, 38] on link "Manage Leads" at bounding box center [295, 36] width 52 height 14
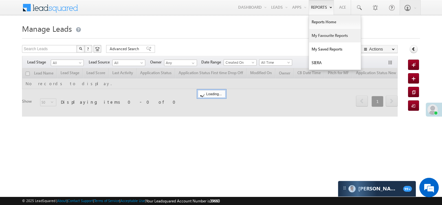
click at [328, 36] on link "My Favourite Reports" at bounding box center [335, 36] width 52 height 14
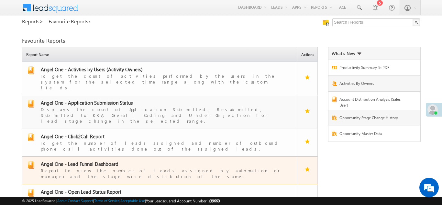
click at [77, 160] on span "Angel One - Lead Funnel Dashboard" at bounding box center [80, 163] width 78 height 6
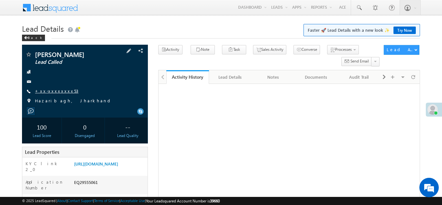
click at [59, 90] on link "+xx-xxxxxxxx53" at bounding box center [56, 90] width 43 height 5
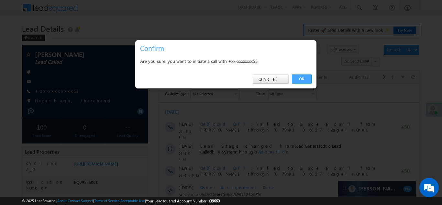
click at [299, 78] on link "OK" at bounding box center [302, 78] width 20 height 9
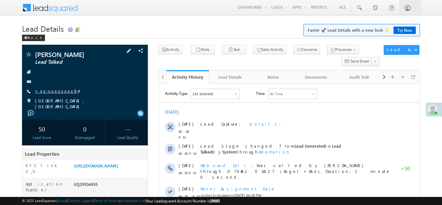
click at [55, 91] on link "+xx-xxxxxxxx94" at bounding box center [56, 90] width 43 height 5
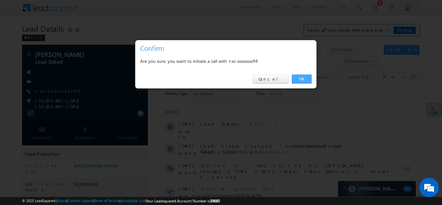
click at [302, 77] on link "OK" at bounding box center [302, 78] width 20 height 9
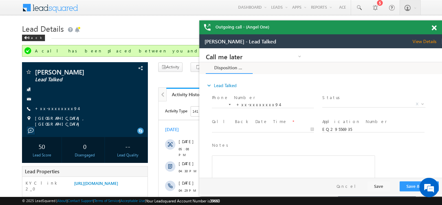
click at [433, 26] on span at bounding box center [433, 27] width 5 height 5
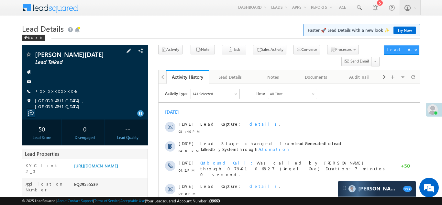
click at [54, 90] on link "+xx-xxxxxxxx46" at bounding box center [56, 90] width 42 height 5
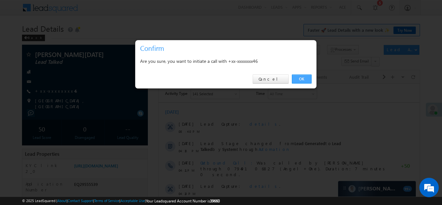
click at [300, 78] on link "OK" at bounding box center [302, 78] width 20 height 9
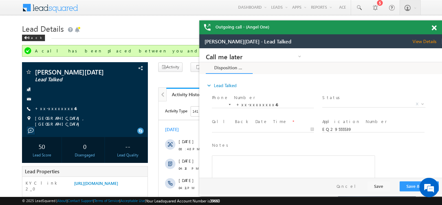
click at [434, 27] on div "Outgoing call - (Angel One)" at bounding box center [320, 27] width 243 height 14
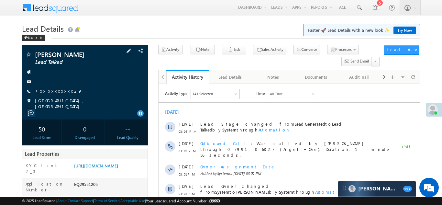
click at [50, 90] on link "+xx-xxxxxxxx29" at bounding box center [58, 90] width 47 height 5
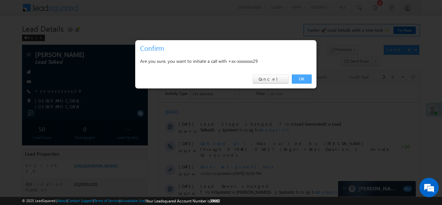
click at [296, 78] on link "OK" at bounding box center [302, 78] width 20 height 9
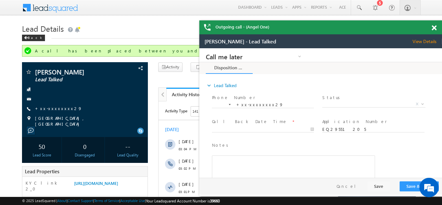
click at [434, 27] on div "Outgoing call - (Angel One)" at bounding box center [320, 27] width 243 height 14
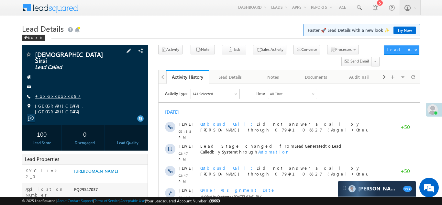
click at [52, 93] on link "+xx-xxxxxxxx87" at bounding box center [58, 95] width 46 height 5
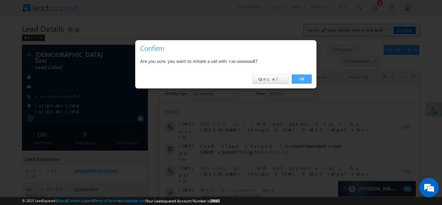
click at [300, 78] on link "OK" at bounding box center [302, 78] width 20 height 9
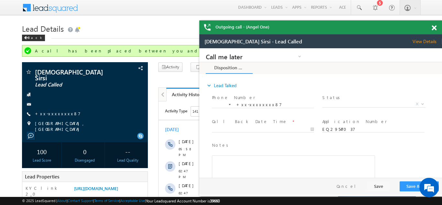
click at [434, 27] on span at bounding box center [433, 27] width 5 height 5
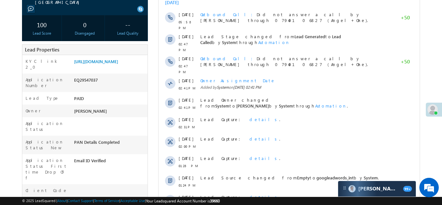
scroll to position [138, 0]
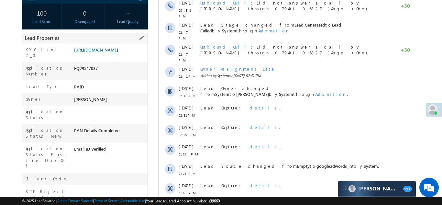
click at [114, 47] on link "https://angelbroking1-pk3em7sa.customui-test.leadsquared.com?leadId=0a016c84-ec…" at bounding box center [96, 49] width 44 height 5
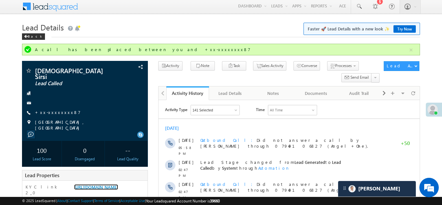
scroll to position [0, 0]
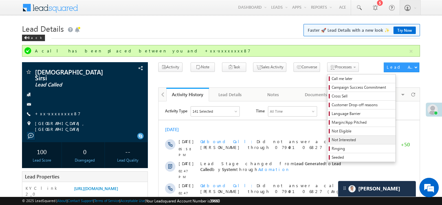
click at [331, 138] on span "Not Interested" at bounding box center [361, 140] width 61 height 6
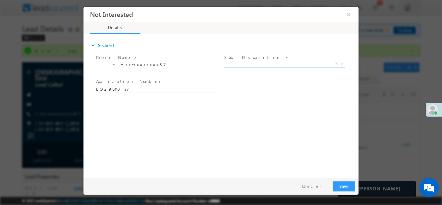
click at [270, 64] on span "X" at bounding box center [284, 63] width 121 height 6
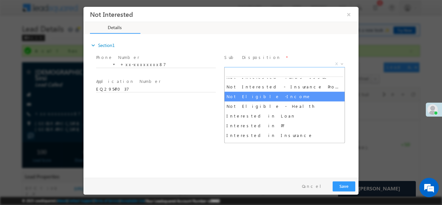
scroll to position [132, 0]
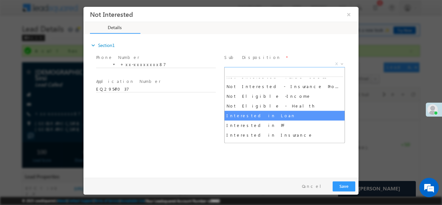
select select "Interested in Loan"
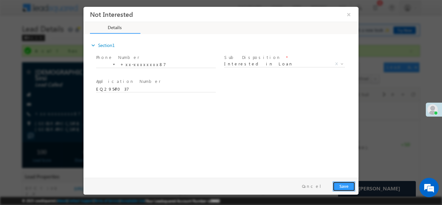
click at [345, 183] on button "Save" at bounding box center [343, 186] width 23 height 10
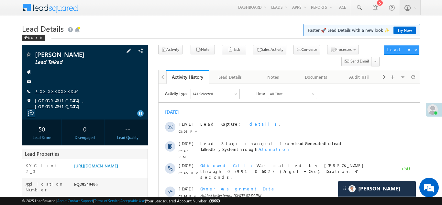
click at [47, 93] on link "+xx-xxxxxxxx34" at bounding box center [56, 90] width 42 height 5
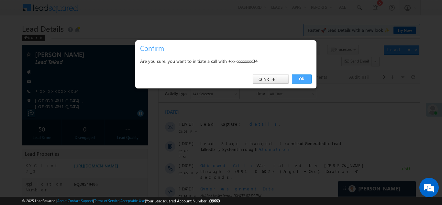
click at [300, 78] on link "OK" at bounding box center [302, 78] width 20 height 9
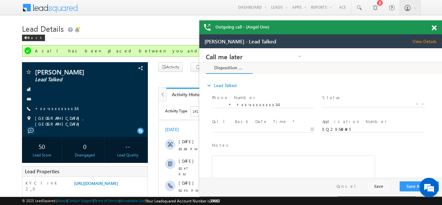
click at [434, 28] on span at bounding box center [433, 27] width 5 height 5
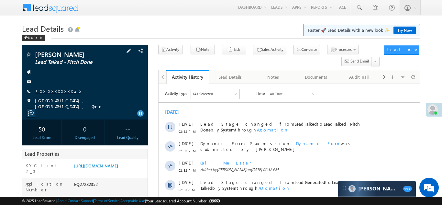
click at [57, 89] on link "+xx-xxxxxxxx26" at bounding box center [58, 90] width 46 height 5
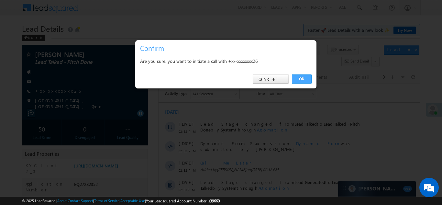
click at [300, 78] on link "OK" at bounding box center [302, 78] width 20 height 9
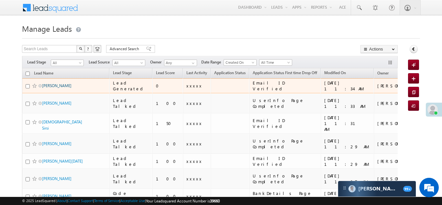
click at [50, 86] on link "Nana Koli" at bounding box center [56, 85] width 29 height 5
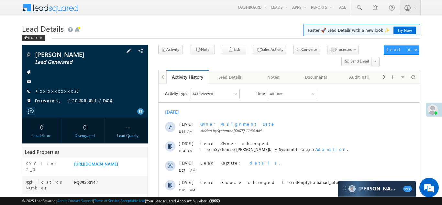
click at [56, 92] on link "+xx-xxxxxxxx35" at bounding box center [56, 90] width 43 height 5
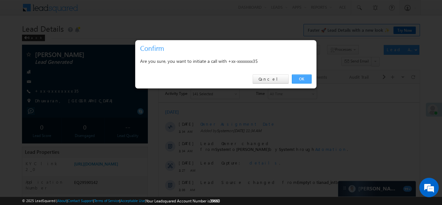
click at [298, 78] on link "OK" at bounding box center [302, 78] width 20 height 9
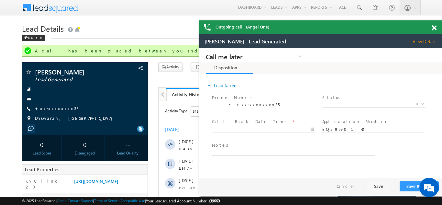
click at [434, 27] on div "Outgoing call - (Angel One)" at bounding box center [320, 27] width 243 height 14
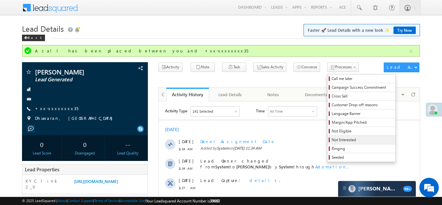
click at [331, 141] on span "Not Interested" at bounding box center [361, 140] width 61 height 6
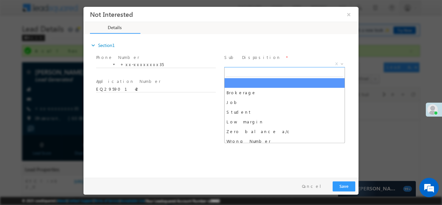
click at [260, 61] on span "X" at bounding box center [284, 63] width 121 height 6
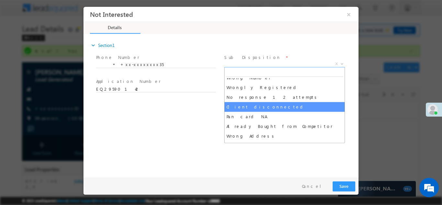
scroll to position [64, 0]
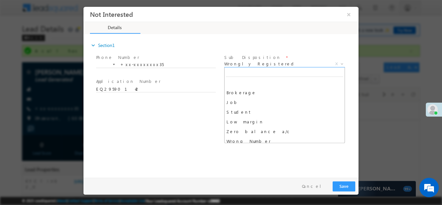
click at [258, 62] on span "Wrongly Registered" at bounding box center [276, 63] width 105 height 6
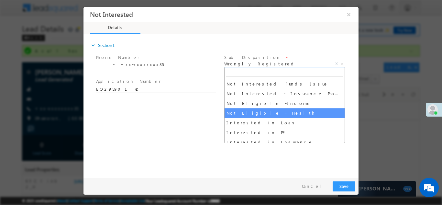
scroll to position [135, 0]
select select "Interested in Loan"
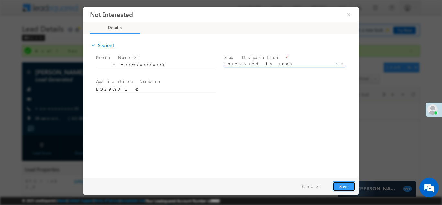
click at [344, 185] on button "Save" at bounding box center [343, 186] width 23 height 10
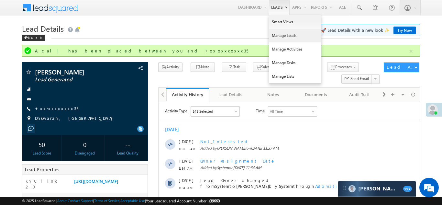
click at [280, 34] on link "Manage Leads" at bounding box center [295, 36] width 52 height 14
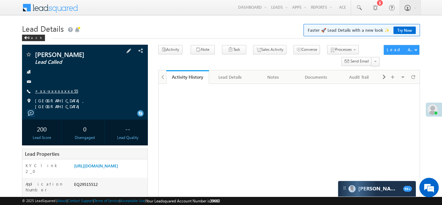
click at [55, 88] on link "+xx-xxxxxxxx55" at bounding box center [56, 90] width 43 height 5
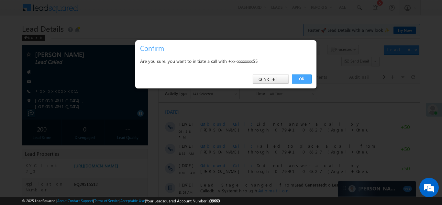
click at [302, 78] on link "OK" at bounding box center [302, 78] width 20 height 9
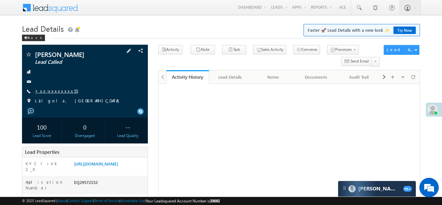
click at [50, 89] on link "+xx-xxxxxxxx55" at bounding box center [56, 90] width 43 height 5
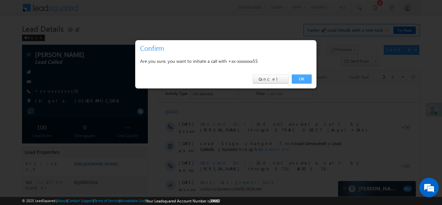
click at [299, 78] on link "OK" at bounding box center [302, 78] width 20 height 9
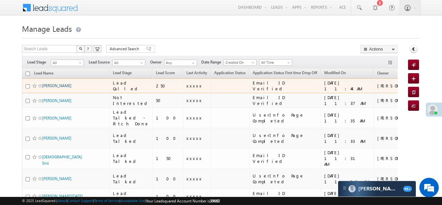
click at [58, 86] on link "[PERSON_NAME]" at bounding box center [56, 85] width 29 height 5
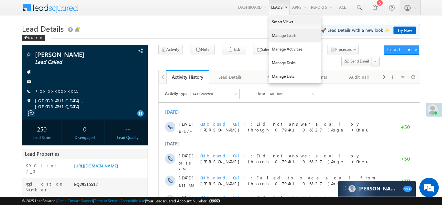
click at [279, 37] on link "Manage Leads" at bounding box center [295, 36] width 52 height 14
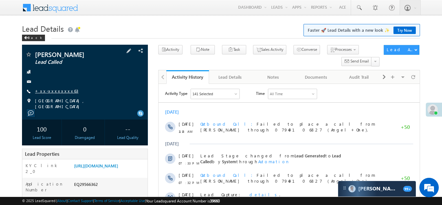
click at [50, 92] on link "+xx-xxxxxxxx63" at bounding box center [56, 90] width 43 height 5
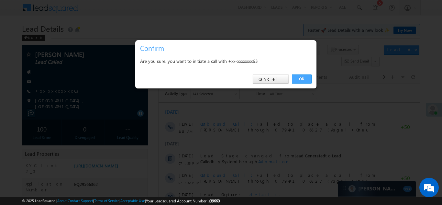
click at [300, 79] on link "OK" at bounding box center [302, 78] width 20 height 9
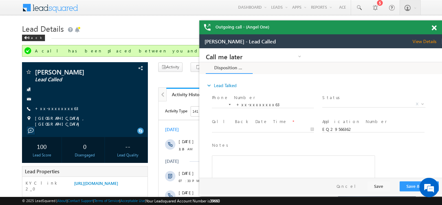
click at [433, 27] on div "Outgoing call - (Angel One)" at bounding box center [320, 27] width 243 height 14
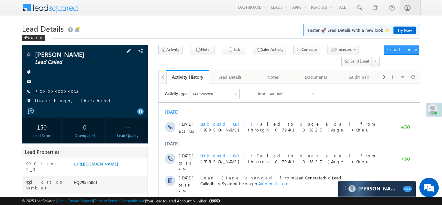
click at [55, 91] on link "+xx-xxxxxxxx53" at bounding box center [56, 90] width 43 height 5
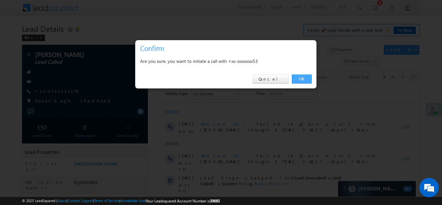
click at [301, 78] on link "OK" at bounding box center [302, 78] width 20 height 9
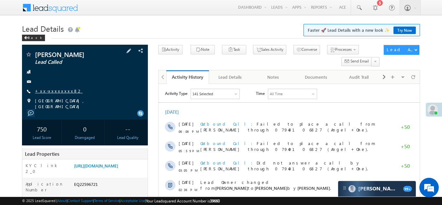
click at [52, 92] on link "+xx-xxxxxxxx82" at bounding box center [59, 90] width 48 height 5
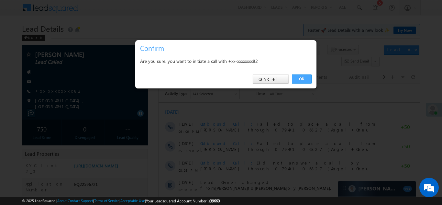
click at [300, 80] on link "OK" at bounding box center [302, 78] width 20 height 9
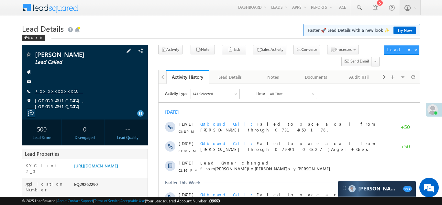
click at [51, 92] on link "+xx-xxxxxxxx50" at bounding box center [59, 90] width 48 height 5
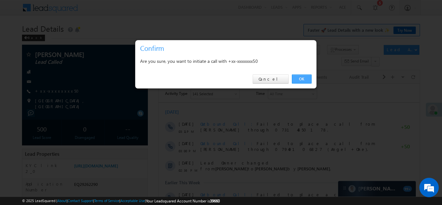
click at [300, 79] on link "OK" at bounding box center [302, 78] width 20 height 9
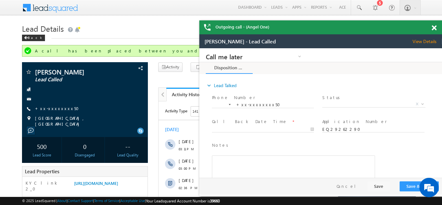
click at [434, 28] on span at bounding box center [433, 27] width 5 height 5
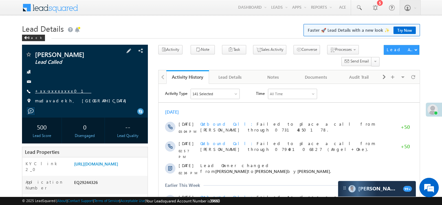
click at [55, 89] on link "+xx-xxxxxxxx01" at bounding box center [63, 90] width 56 height 5
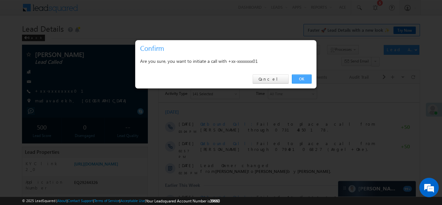
click at [299, 77] on link "OK" at bounding box center [302, 78] width 20 height 9
